Goal: Task Accomplishment & Management: Use online tool/utility

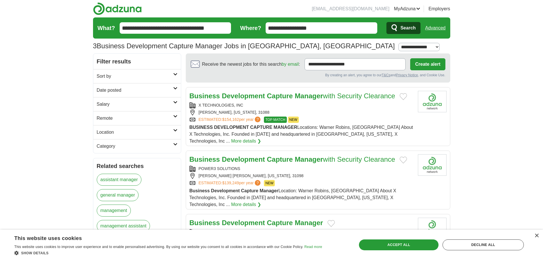
click at [317, 96] on strong "Manager" at bounding box center [309, 96] width 28 height 8
click at [261, 156] on strong "Development" at bounding box center [243, 160] width 43 height 8
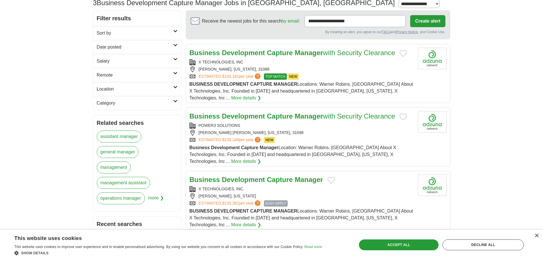
scroll to position [57, 0]
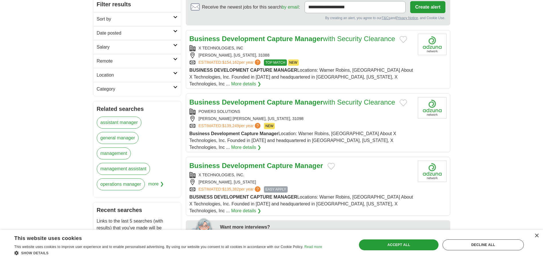
click at [291, 162] on strong "Capture" at bounding box center [280, 166] width 26 height 8
click at [211, 98] on strong "Business" at bounding box center [204, 102] width 31 height 8
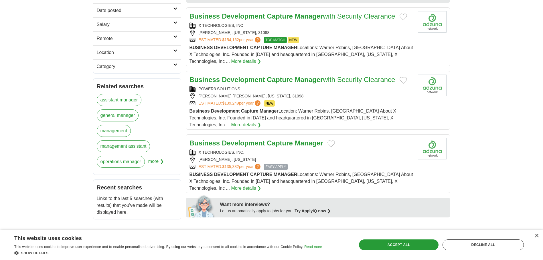
scroll to position [0, 0]
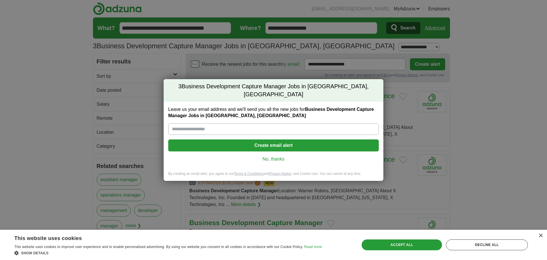
click at [278, 156] on link "No, thanks" at bounding box center [273, 159] width 201 height 6
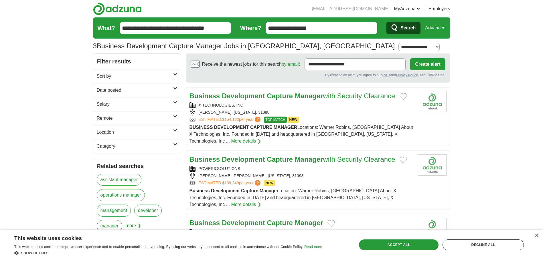
click at [406, 27] on span "Search" at bounding box center [407, 27] width 15 height 11
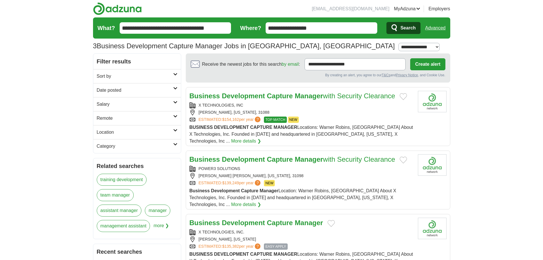
click at [405, 96] on button "Add to favorite jobs" at bounding box center [402, 96] width 7 height 7
click at [405, 157] on button "Add to favorite jobs" at bounding box center [402, 160] width 7 height 7
click at [331, 220] on button "Add to favorite jobs" at bounding box center [330, 223] width 7 height 7
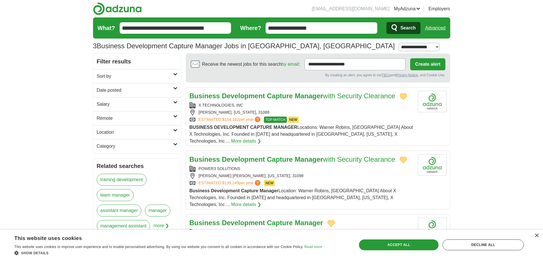
scroll to position [29, 0]
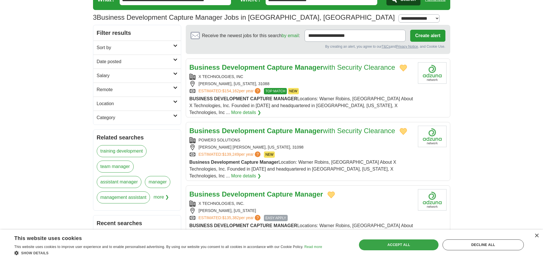
click at [402, 247] on div "Accept all" at bounding box center [399, 245] width 80 height 11
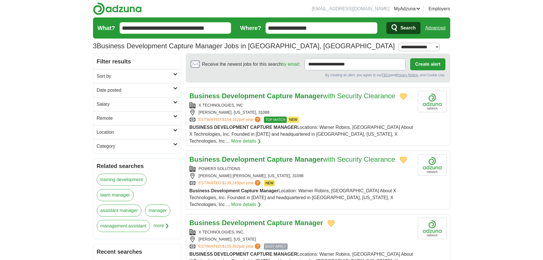
scroll to position [0, 0]
click at [238, 189] on strong "Development" at bounding box center [225, 191] width 29 height 5
